Goal: Information Seeking & Learning: Learn about a topic

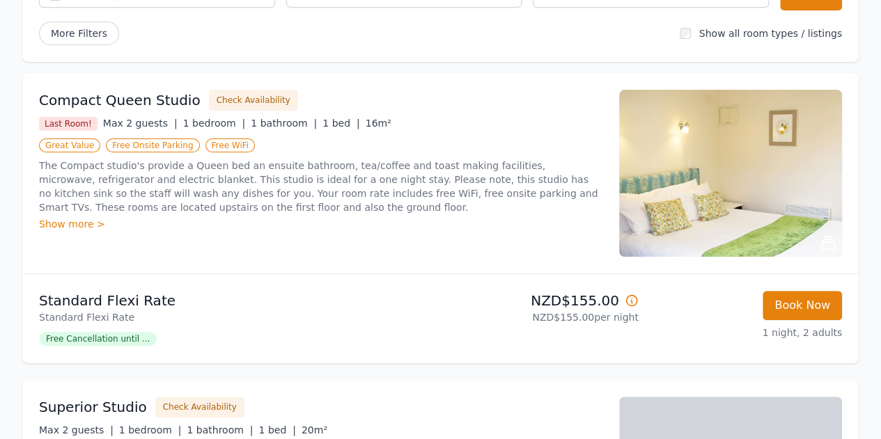
scroll to position [163, 0]
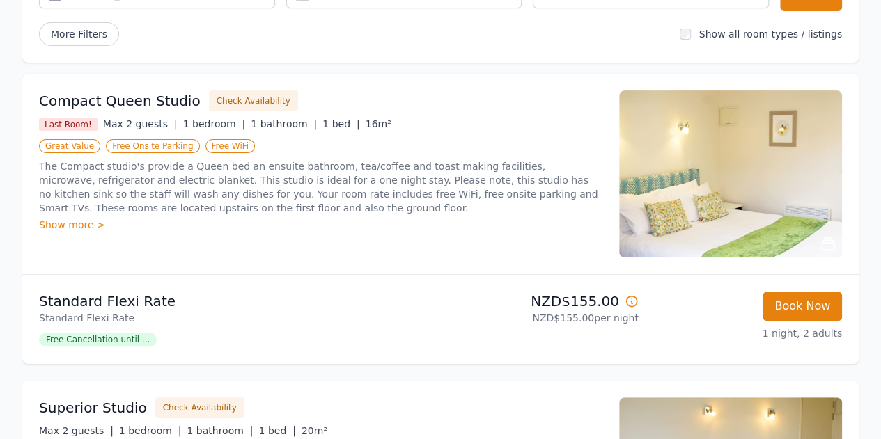
click at [667, 187] on img at bounding box center [730, 174] width 223 height 167
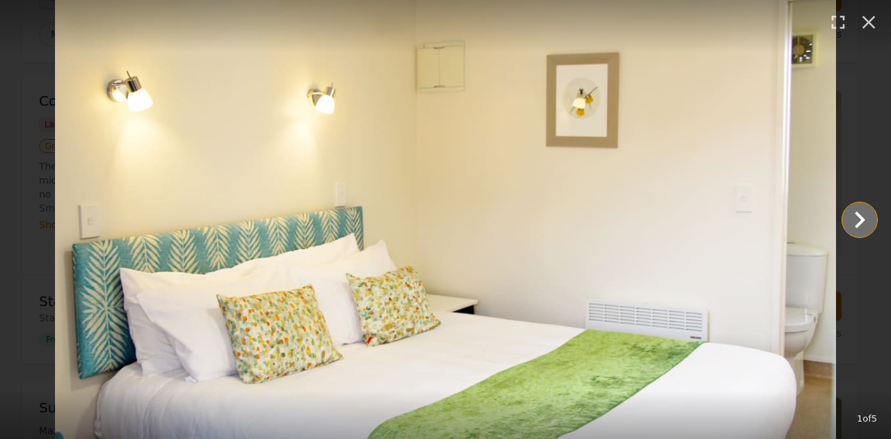
click at [855, 221] on icon "Show slide 2 of 5" at bounding box center [859, 219] width 33 height 33
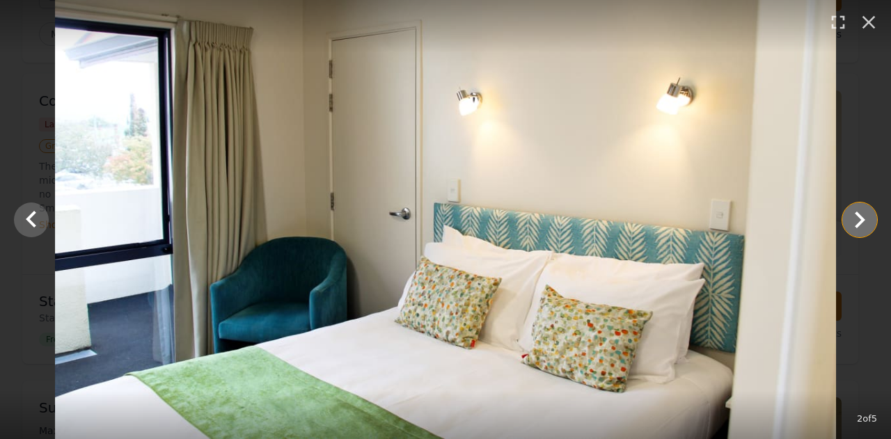
click at [855, 221] on icon "Show slide 3 of 5" at bounding box center [859, 219] width 33 height 33
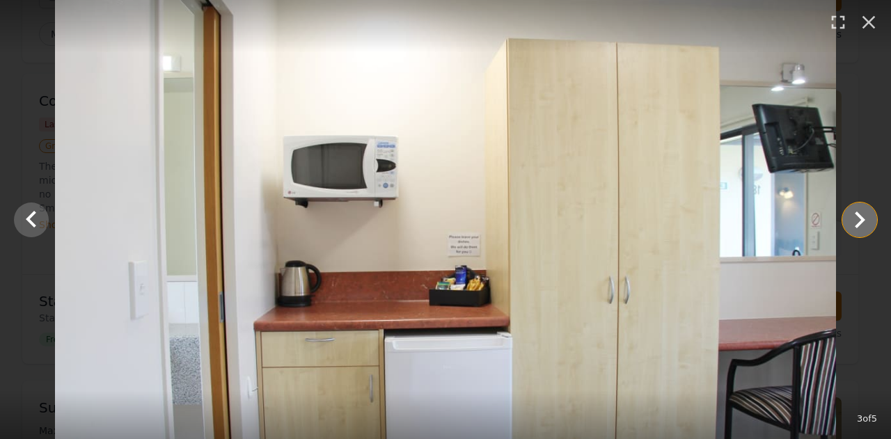
click at [855, 221] on icon "Show slide 4 of 5" at bounding box center [859, 219] width 33 height 33
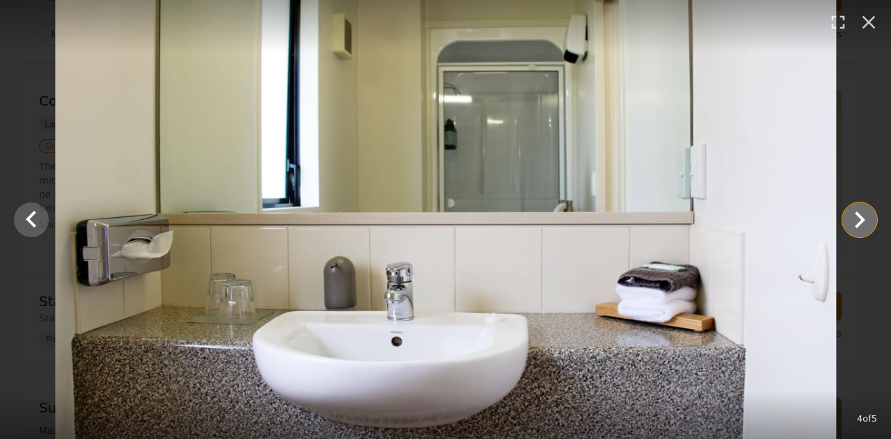
click at [855, 221] on icon "Show slide 5 of 5" at bounding box center [859, 219] width 33 height 33
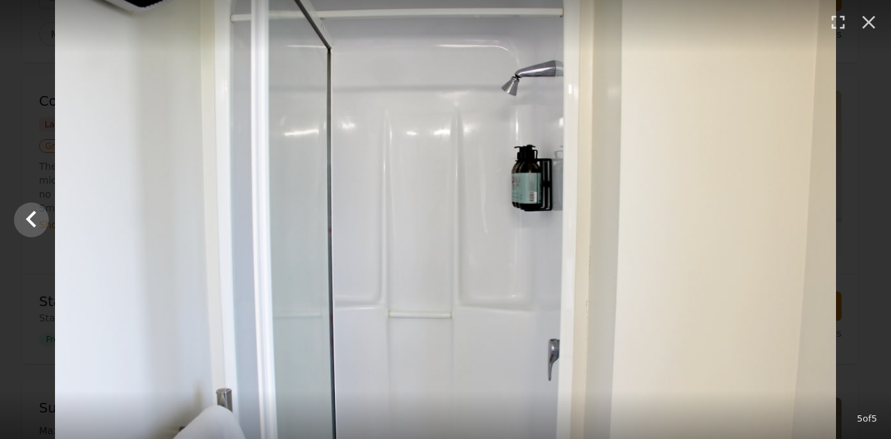
click at [855, 221] on div at bounding box center [445, 219] width 891 height 439
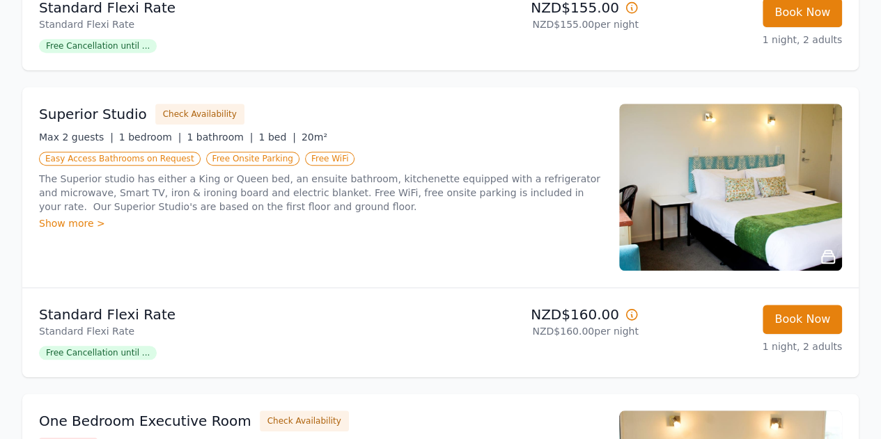
scroll to position [467, 0]
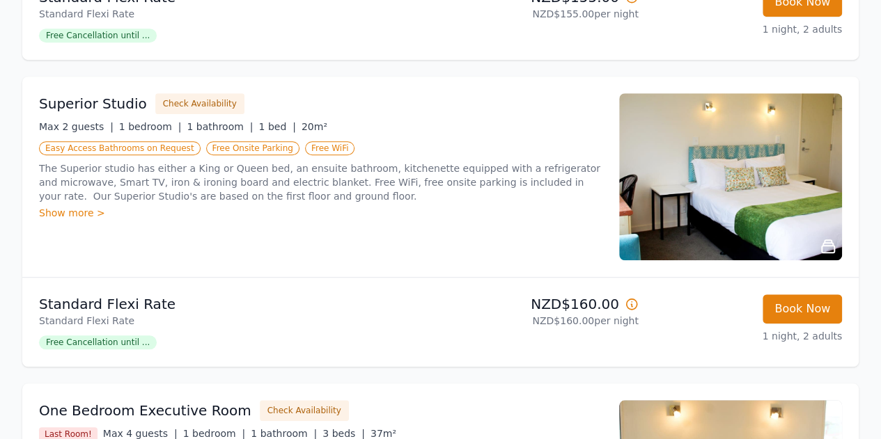
click at [763, 189] on img at bounding box center [730, 176] width 223 height 167
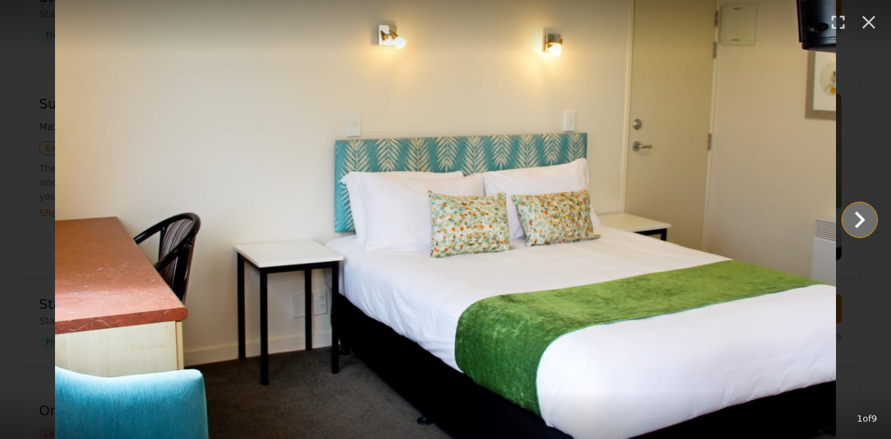
click at [863, 215] on icon "Show slide 2 of 9" at bounding box center [859, 219] width 33 height 33
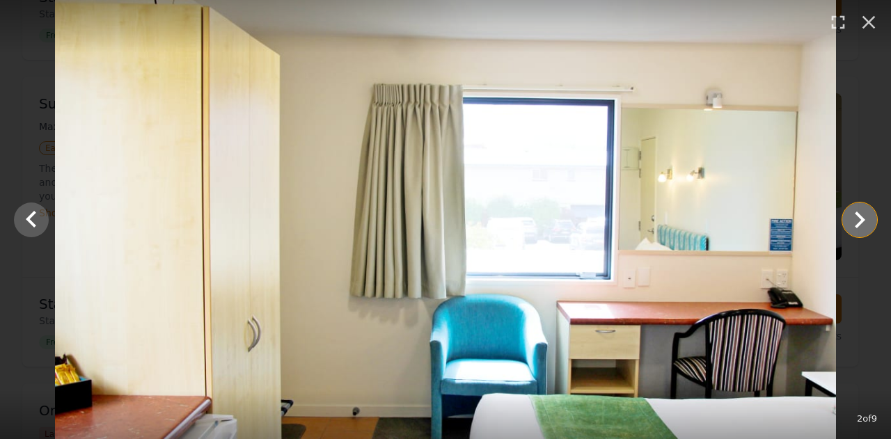
click at [863, 215] on icon "Show slide 3 of 9" at bounding box center [859, 219] width 33 height 33
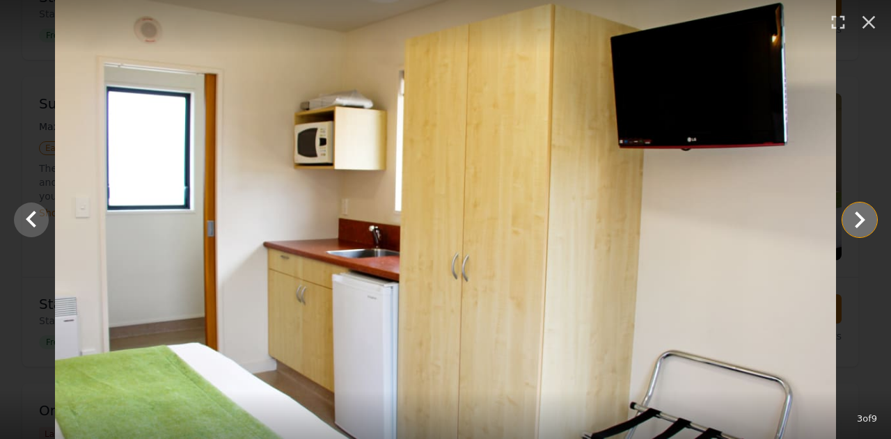
click at [863, 215] on icon "Show slide 4 of 9" at bounding box center [859, 219] width 33 height 33
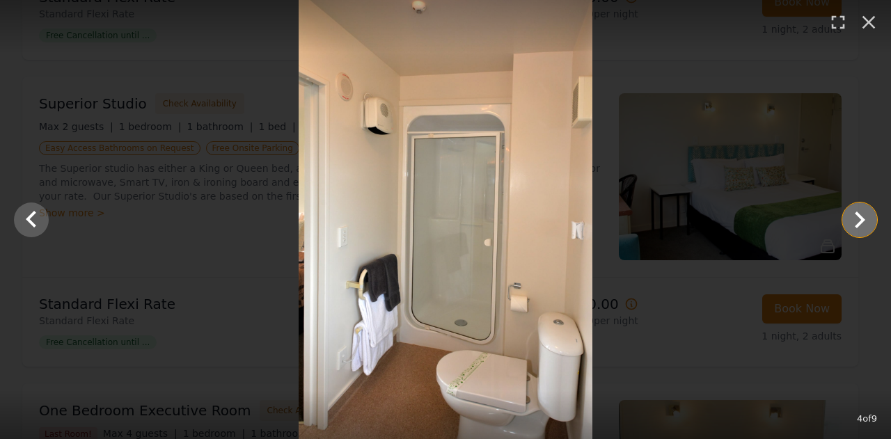
click at [863, 215] on icon "Show slide 5 of 9" at bounding box center [859, 219] width 33 height 33
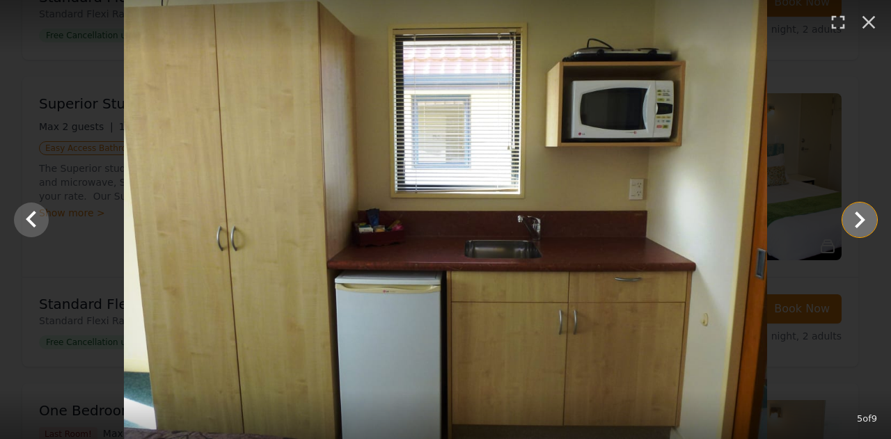
click at [863, 215] on icon "Show slide 6 of 9" at bounding box center [859, 219] width 33 height 33
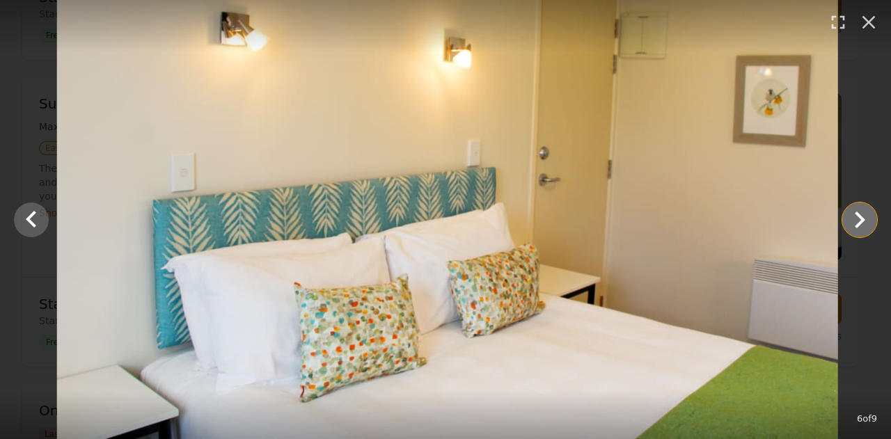
click at [863, 215] on icon "Show slide 7 of 9" at bounding box center [859, 219] width 33 height 33
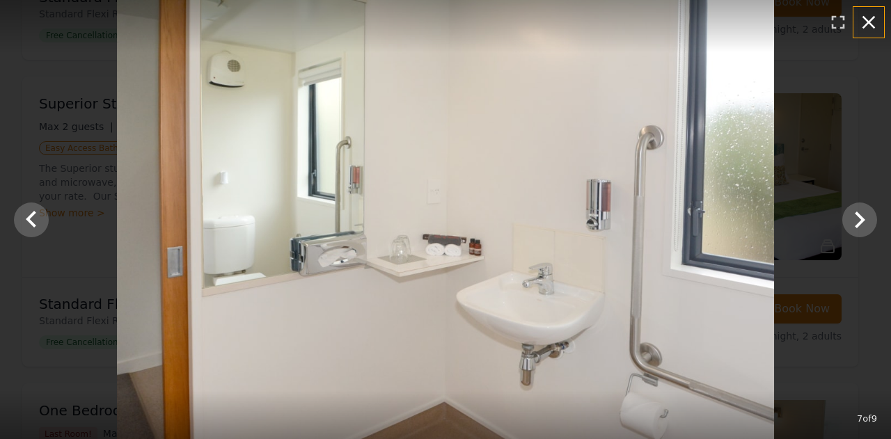
click at [873, 26] on icon "button" at bounding box center [869, 22] width 13 height 13
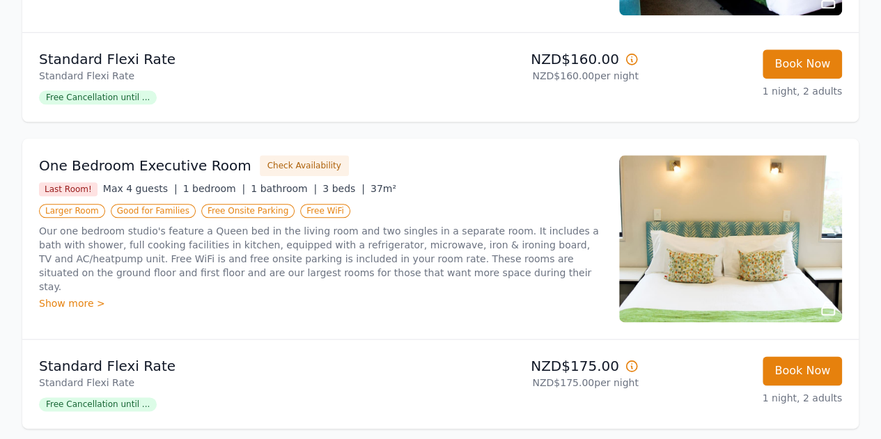
scroll to position [722, 0]
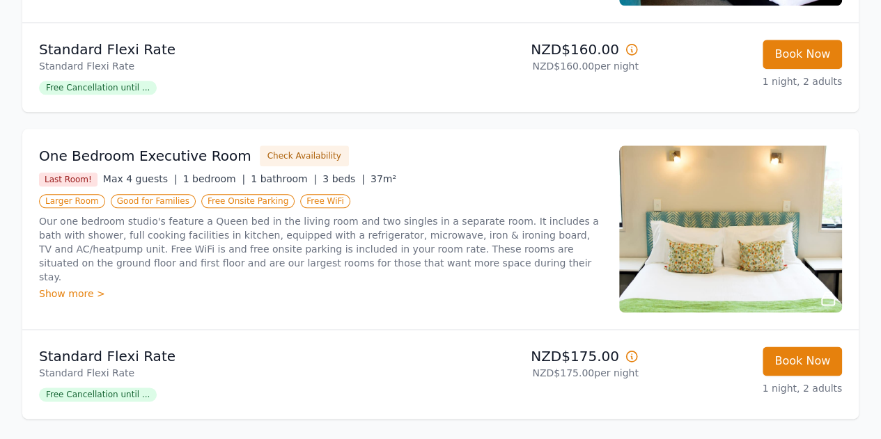
click at [694, 254] on img at bounding box center [730, 229] width 223 height 167
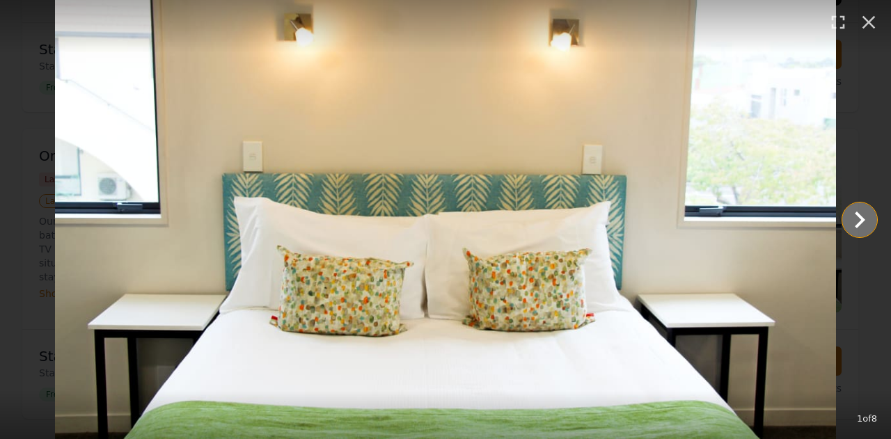
click at [860, 212] on icon "Show slide 2 of 8" at bounding box center [859, 219] width 33 height 33
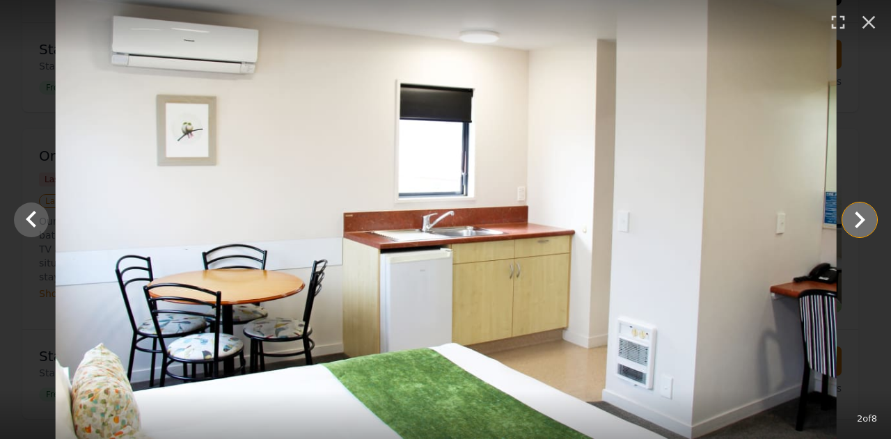
click at [860, 212] on icon "Show slide 3 of 8" at bounding box center [859, 219] width 33 height 33
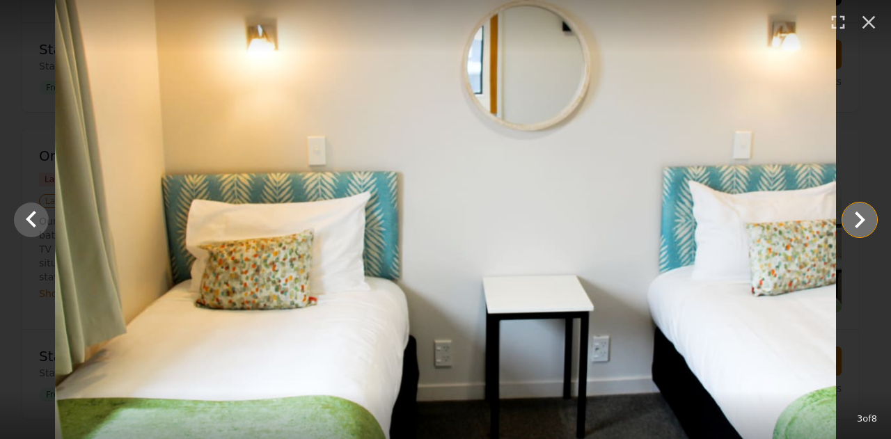
click at [860, 212] on icon "Show slide 4 of 8" at bounding box center [859, 219] width 33 height 33
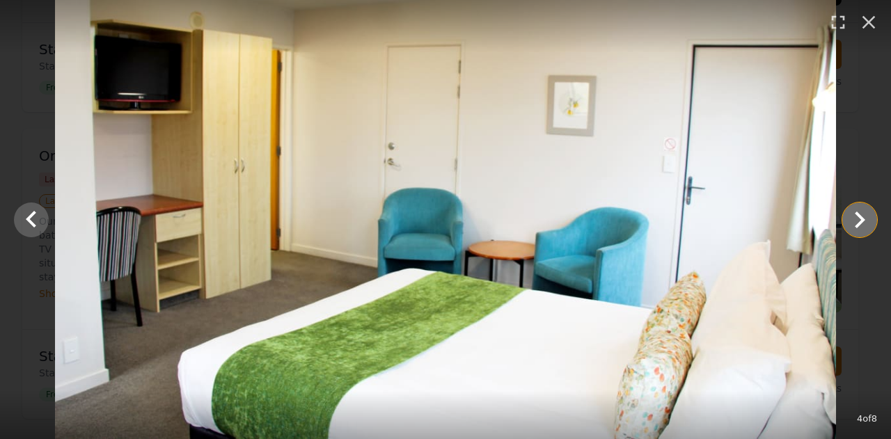
click at [860, 212] on icon "Show slide 5 of 8" at bounding box center [859, 219] width 33 height 33
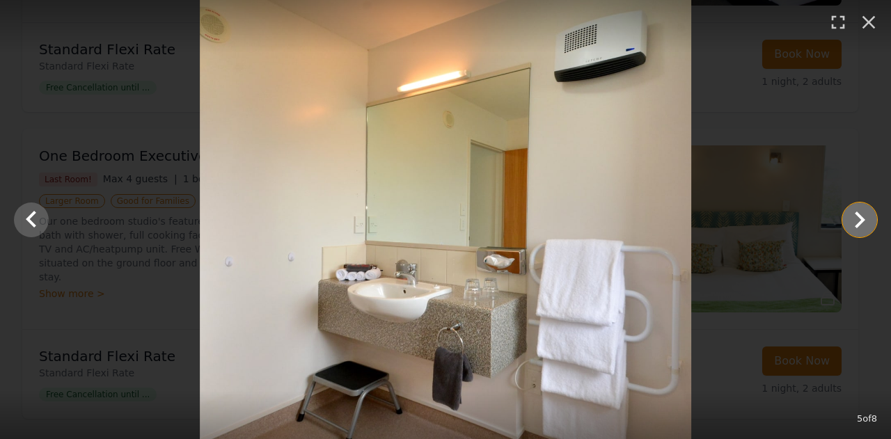
click at [860, 212] on icon "Show slide 6 of 8" at bounding box center [859, 219] width 33 height 33
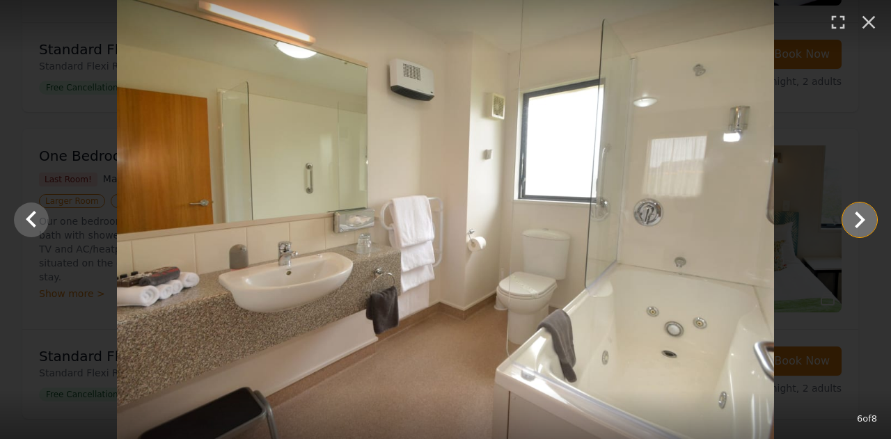
click at [860, 212] on icon "Show slide 7 of 8" at bounding box center [859, 219] width 33 height 33
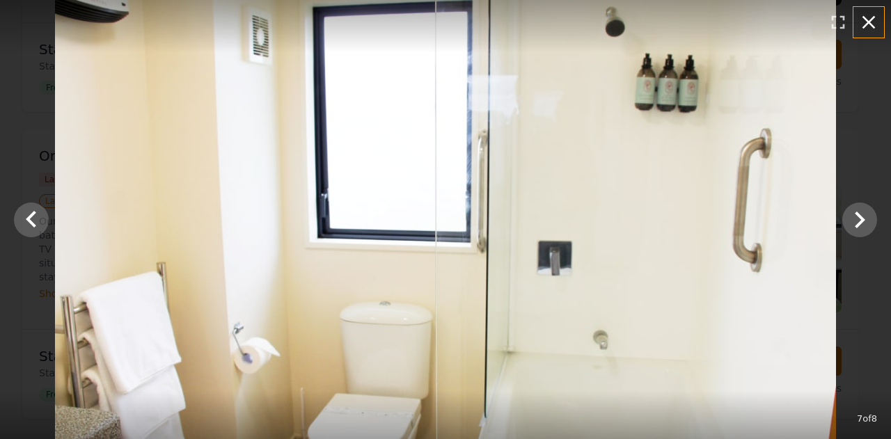
click at [868, 24] on icon "button" at bounding box center [869, 22] width 13 height 13
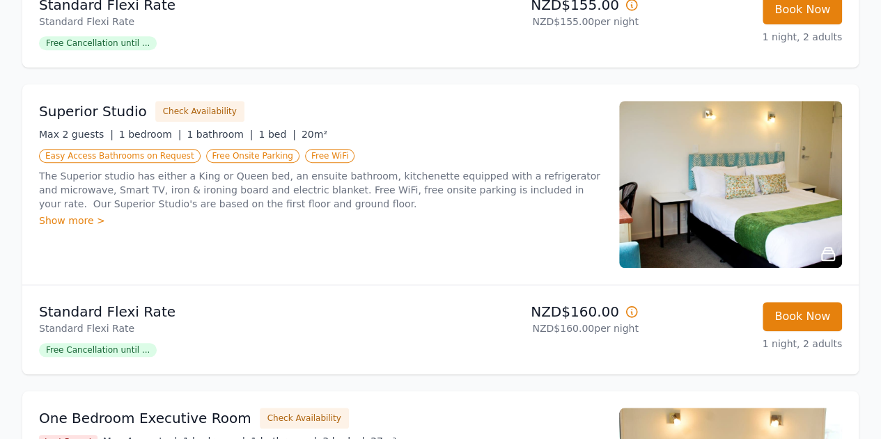
scroll to position [0, 0]
